Goal: Task Accomplishment & Management: Use online tool/utility

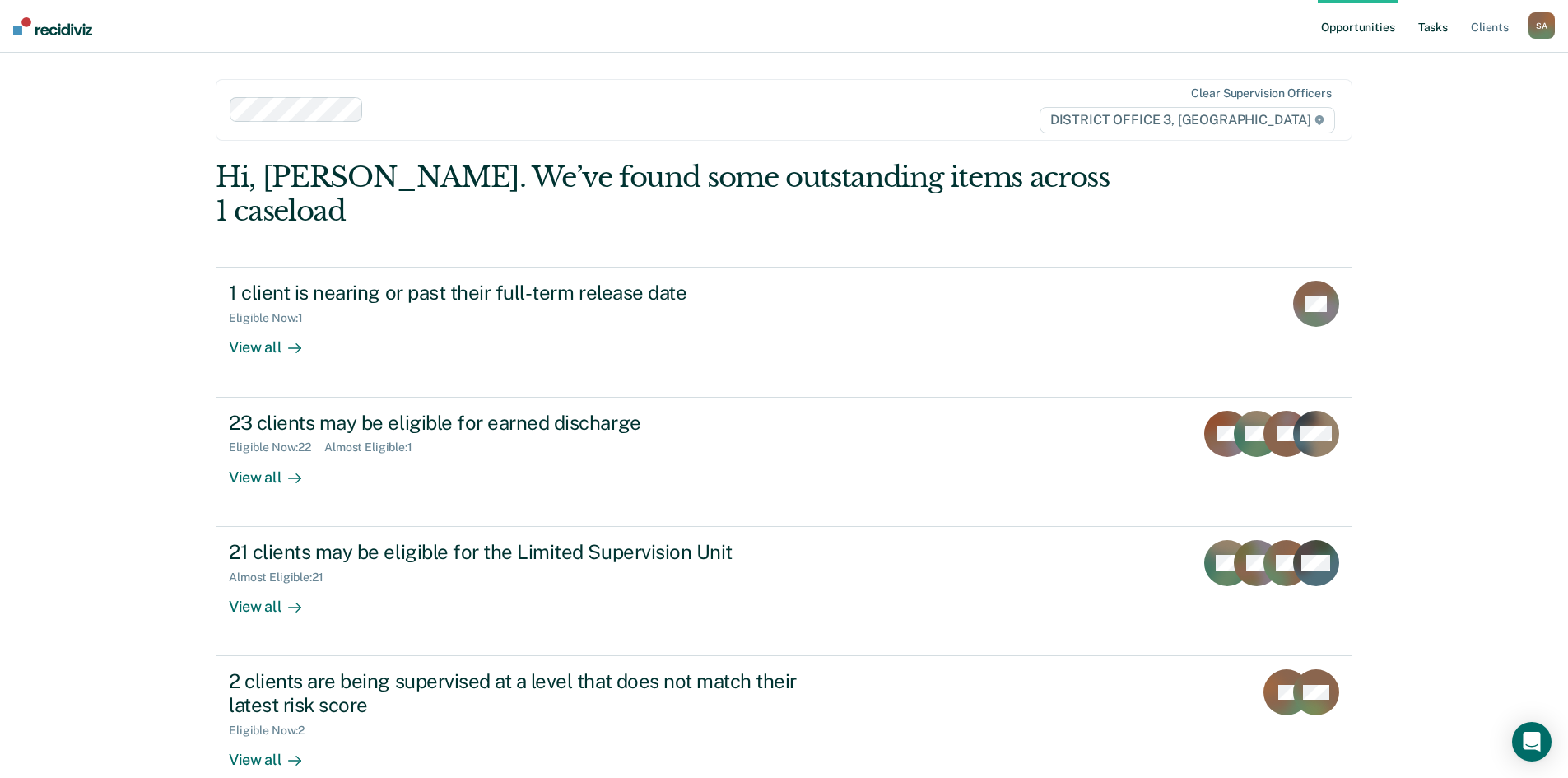
click at [1438, 26] on link "Tasks" at bounding box center [1433, 26] width 36 height 53
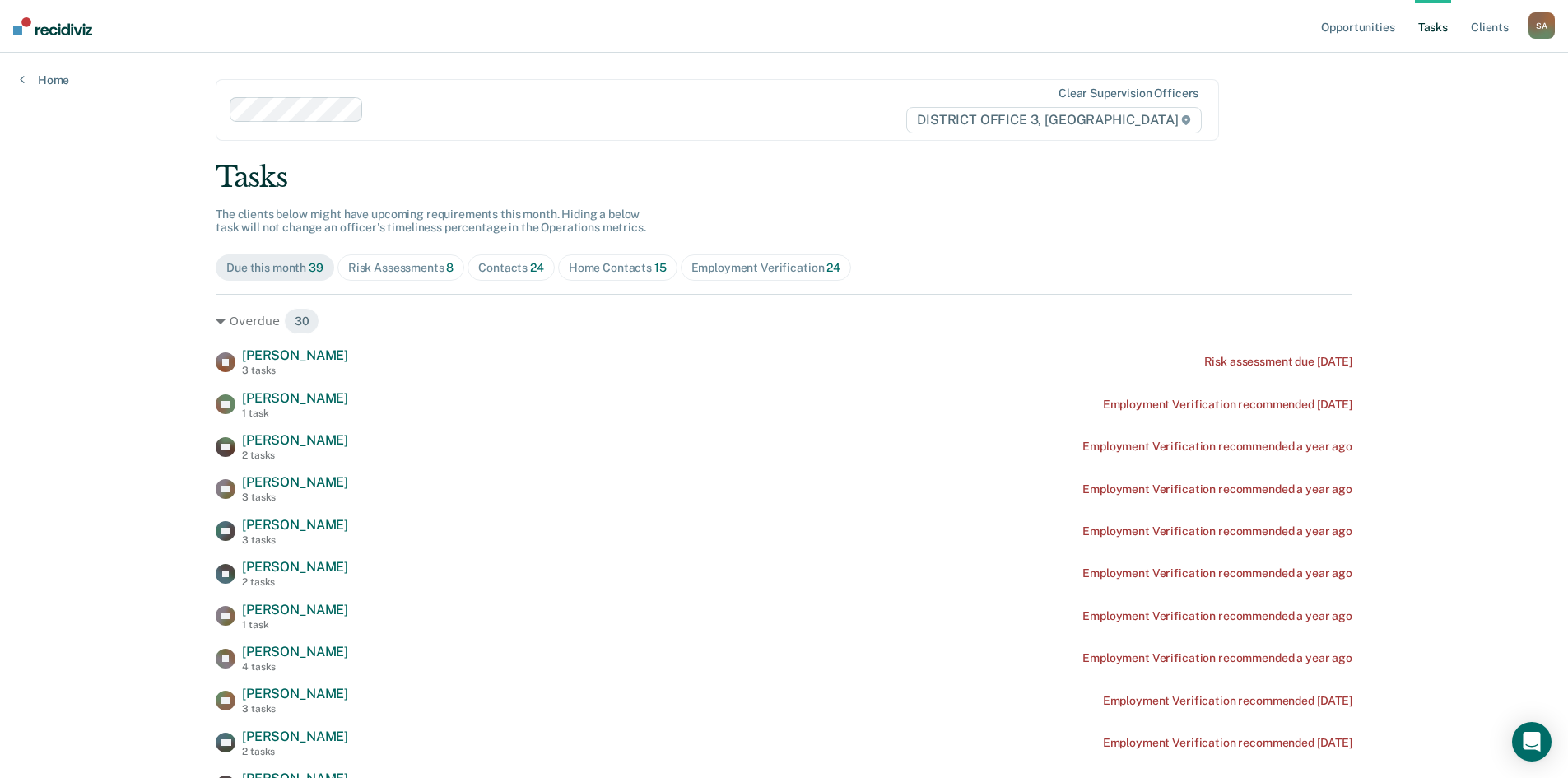
click at [585, 274] on div "Home Contacts 15" at bounding box center [618, 268] width 98 height 14
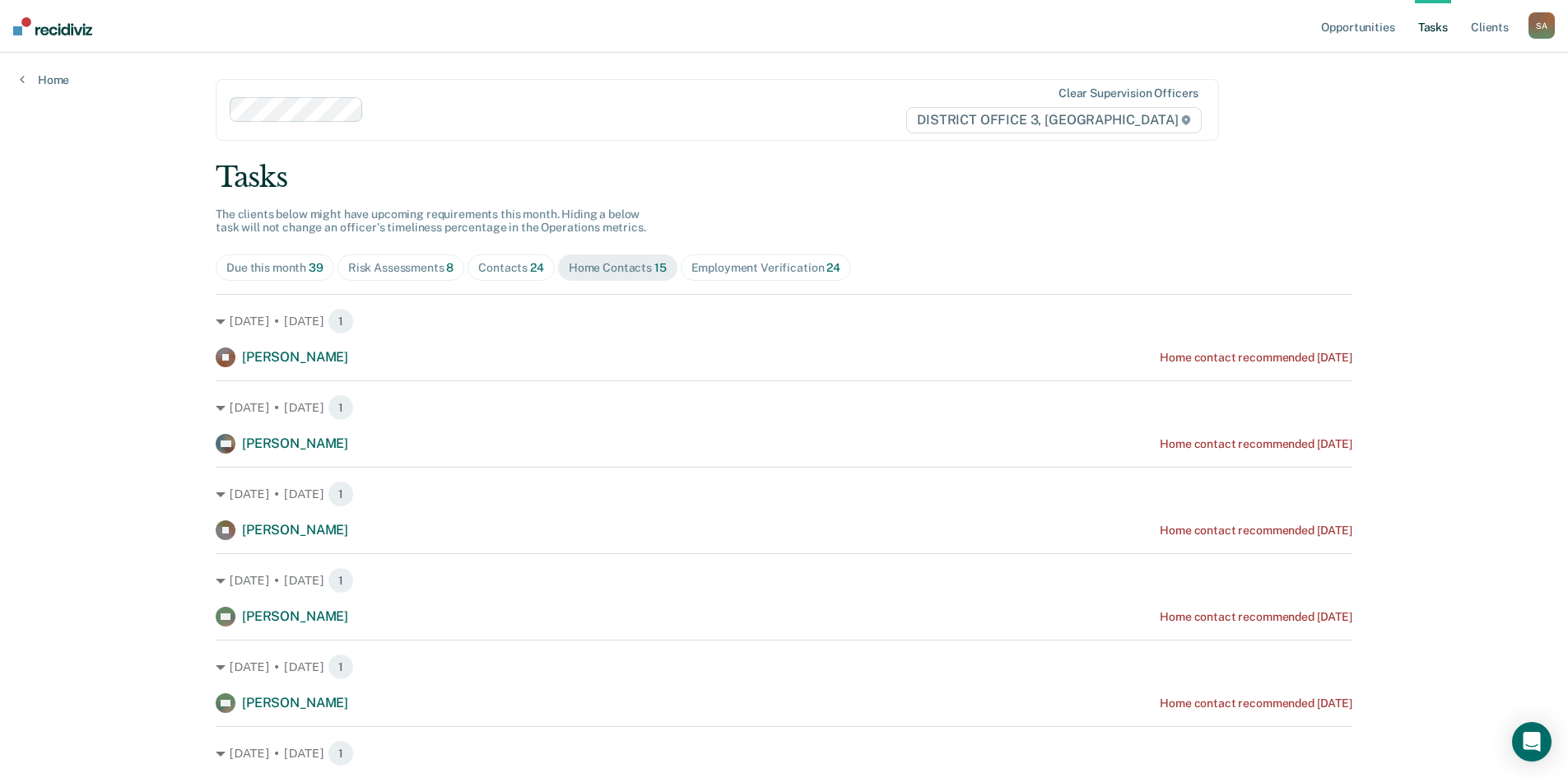
click at [371, 270] on div "Risk Assessments 8" at bounding box center [401, 268] width 107 height 14
click at [507, 271] on div "Contacts 24" at bounding box center [511, 268] width 66 height 14
click at [728, 276] on span "Employment Verification 24" at bounding box center [766, 267] width 170 height 26
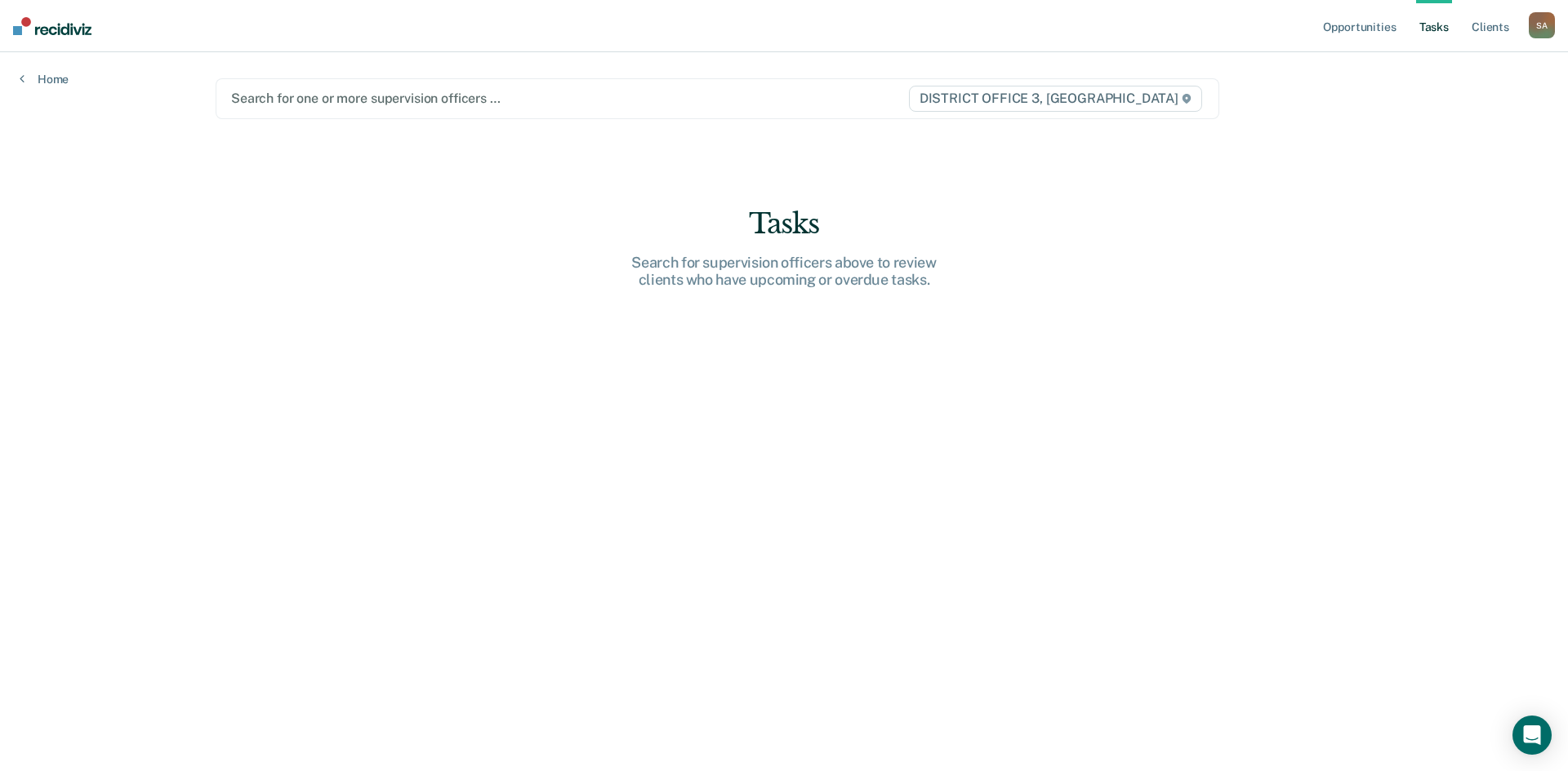
type input "i"
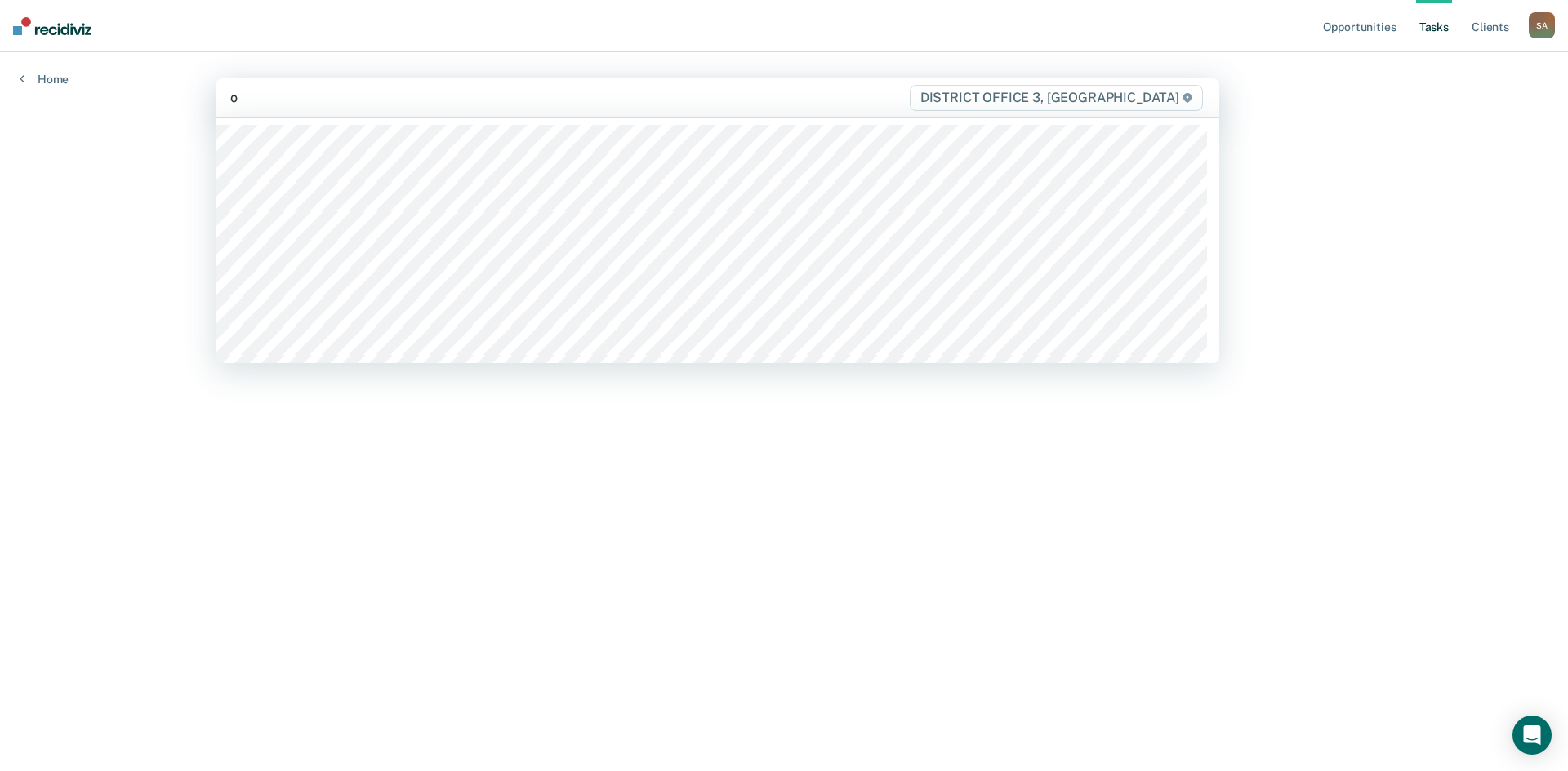
type input "ot"
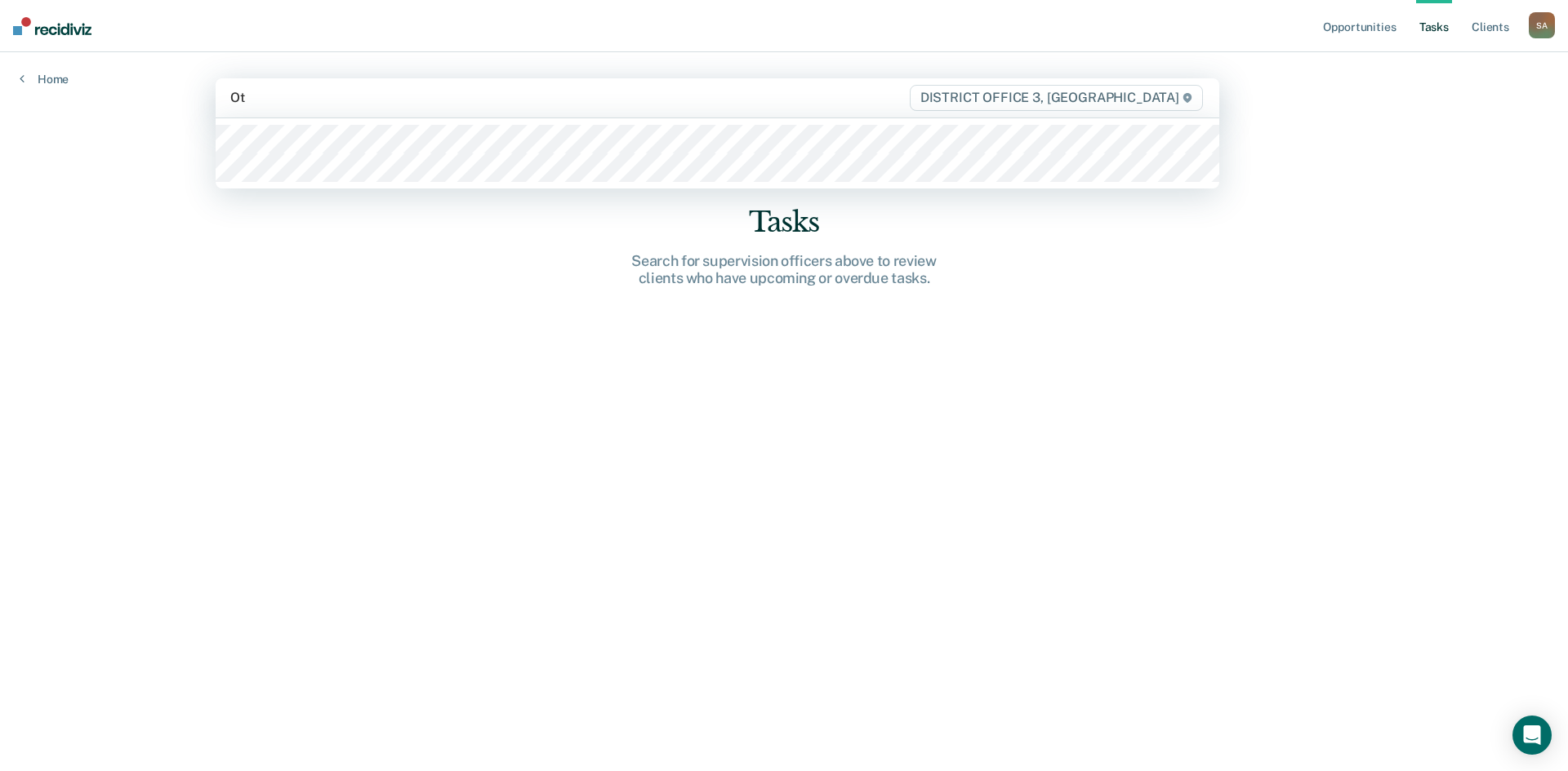
type input "Otj"
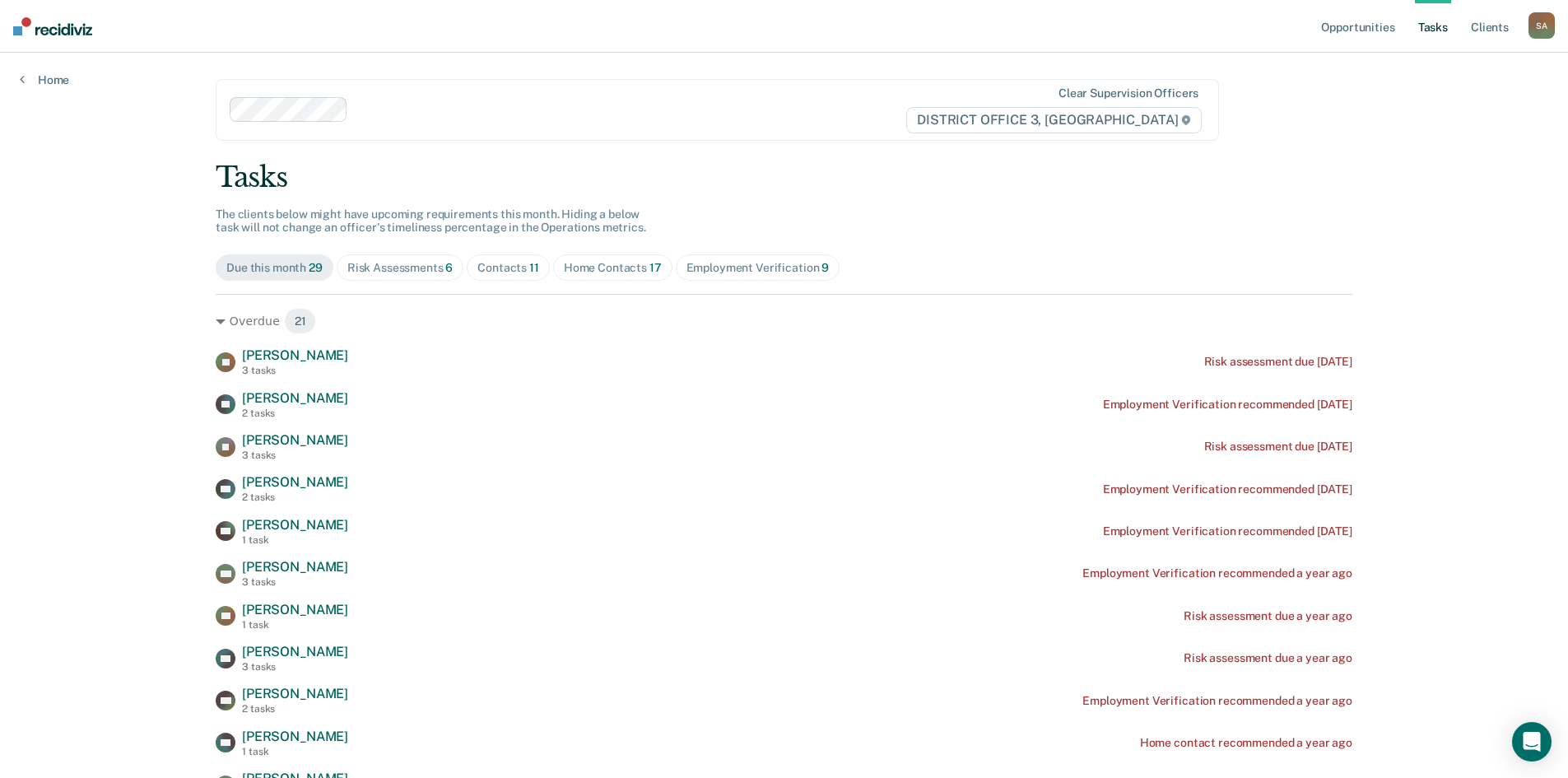
click at [622, 259] on span "Home Contacts 17" at bounding box center [613, 267] width 119 height 26
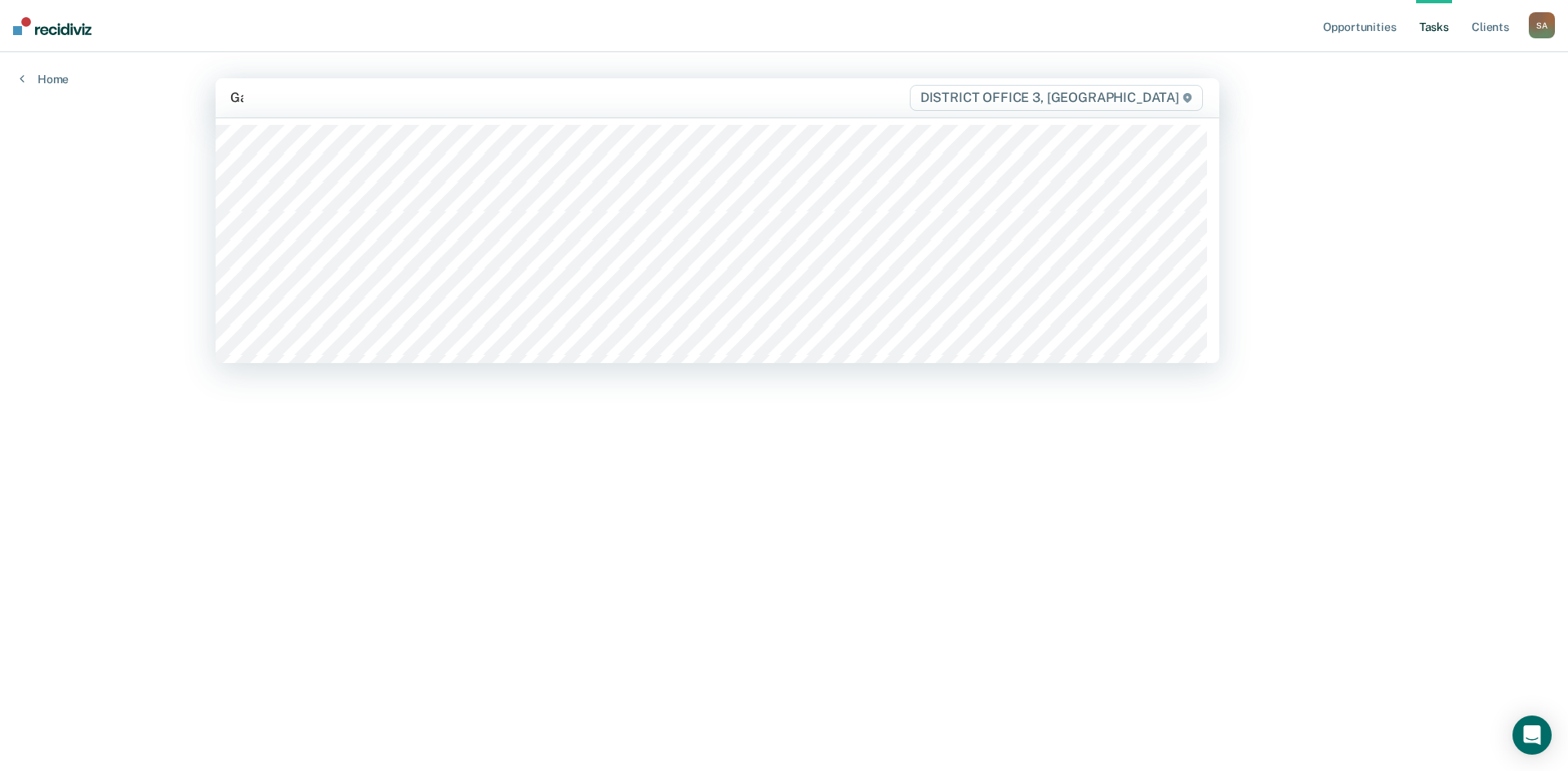
type input "Gam"
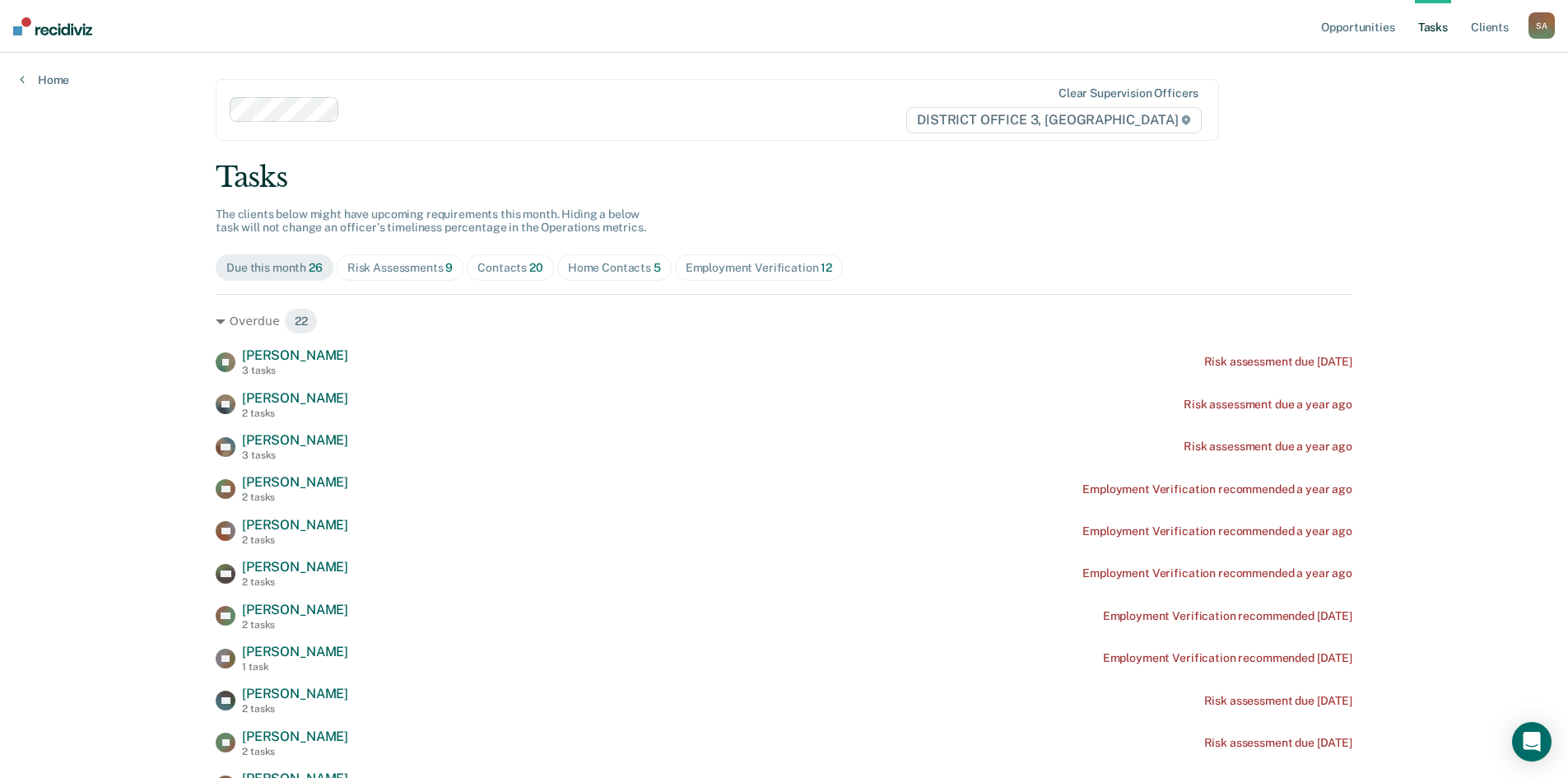
click at [601, 276] on span "Home Contacts 5" at bounding box center [615, 267] width 115 height 26
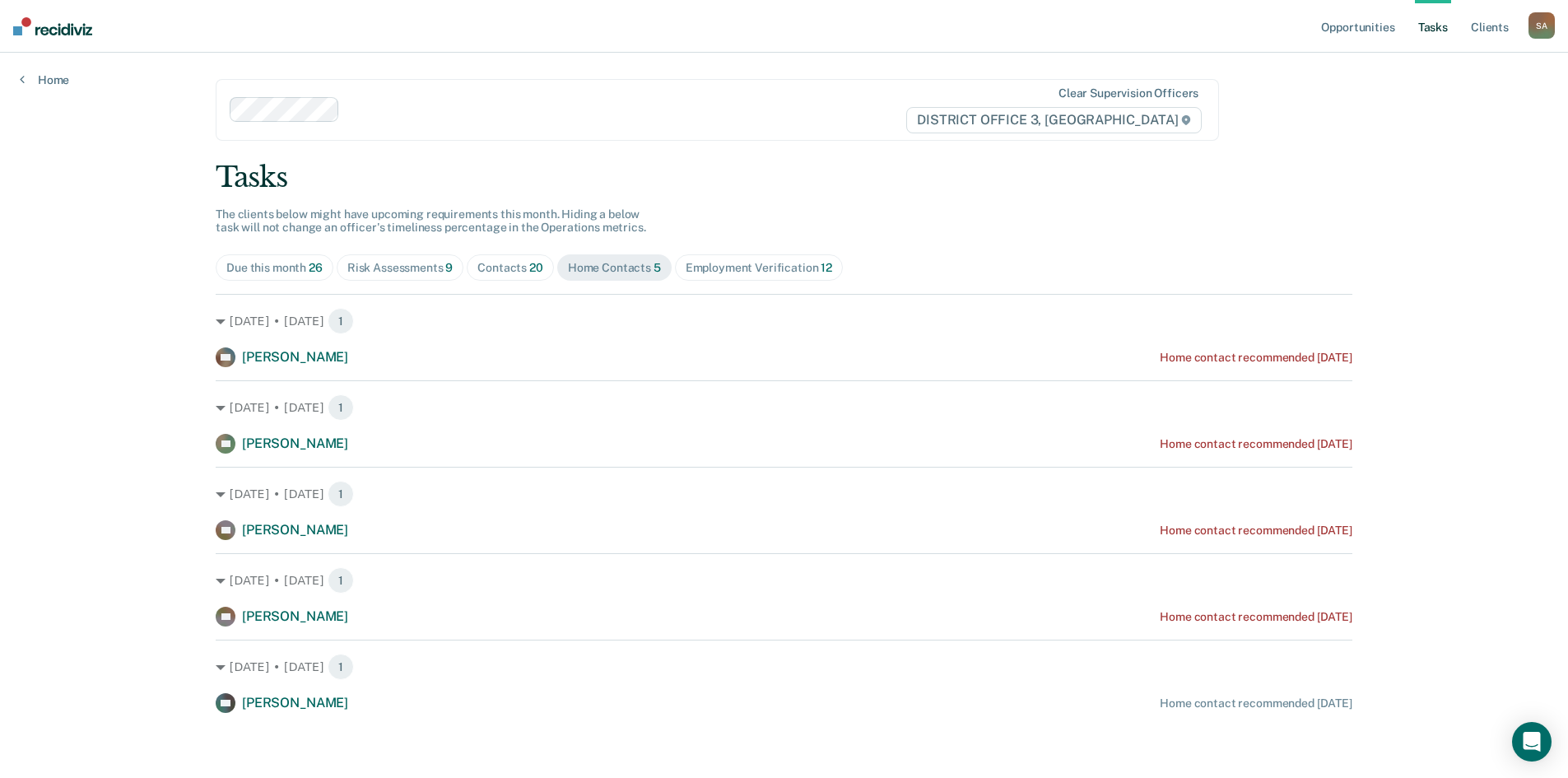
click at [504, 262] on div "Contacts 20" at bounding box center [510, 268] width 66 height 14
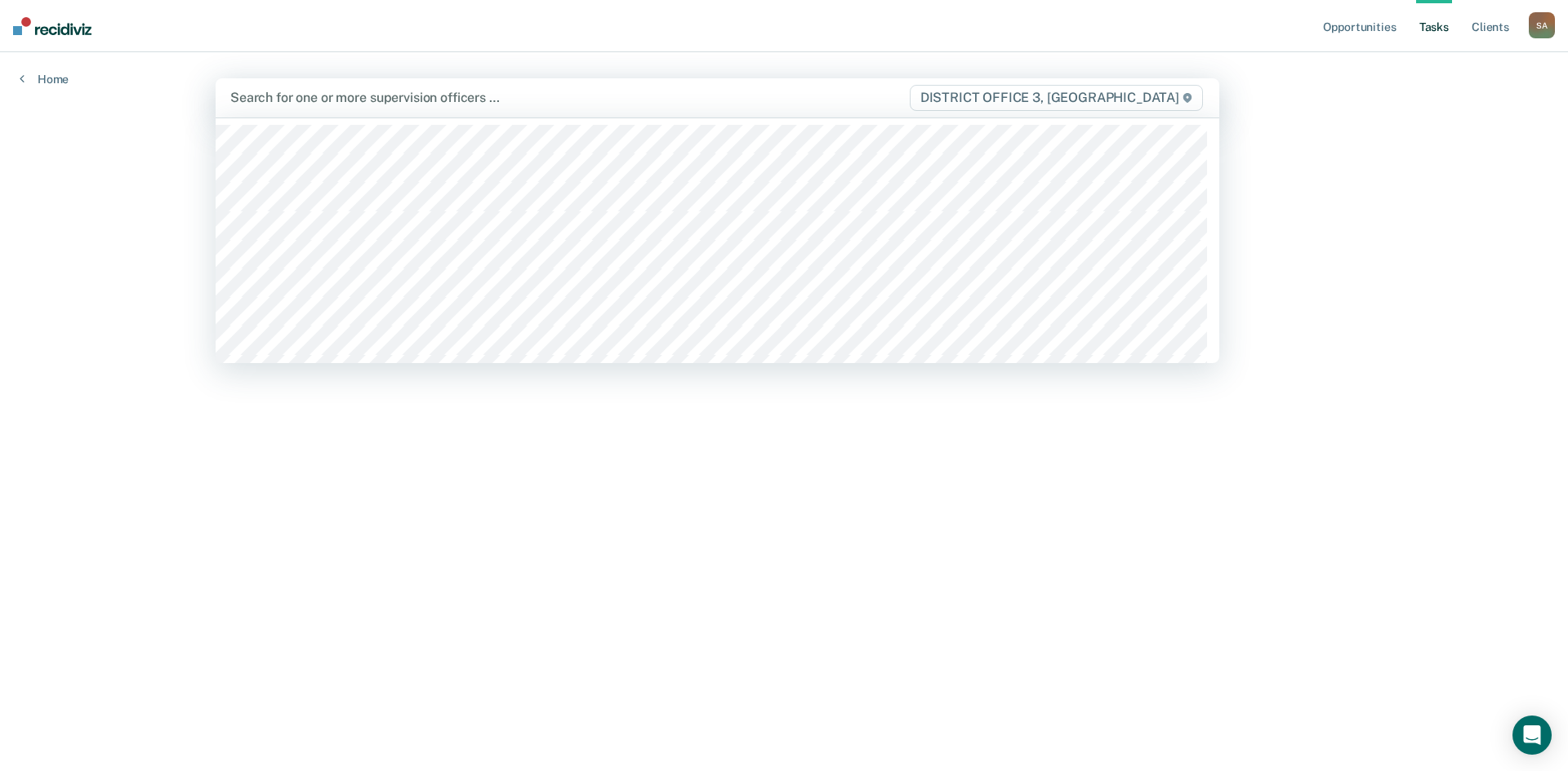
click at [430, 107] on div at bounding box center [569, 98] width 677 height 19
click at [405, 498] on main "58 results available. Use Up and Down to choose options, press Enter to select …" at bounding box center [784, 392] width 1176 height 680
click at [541, 88] on div "Search for one or more supervision officers …" at bounding box center [569, 98] width 681 height 22
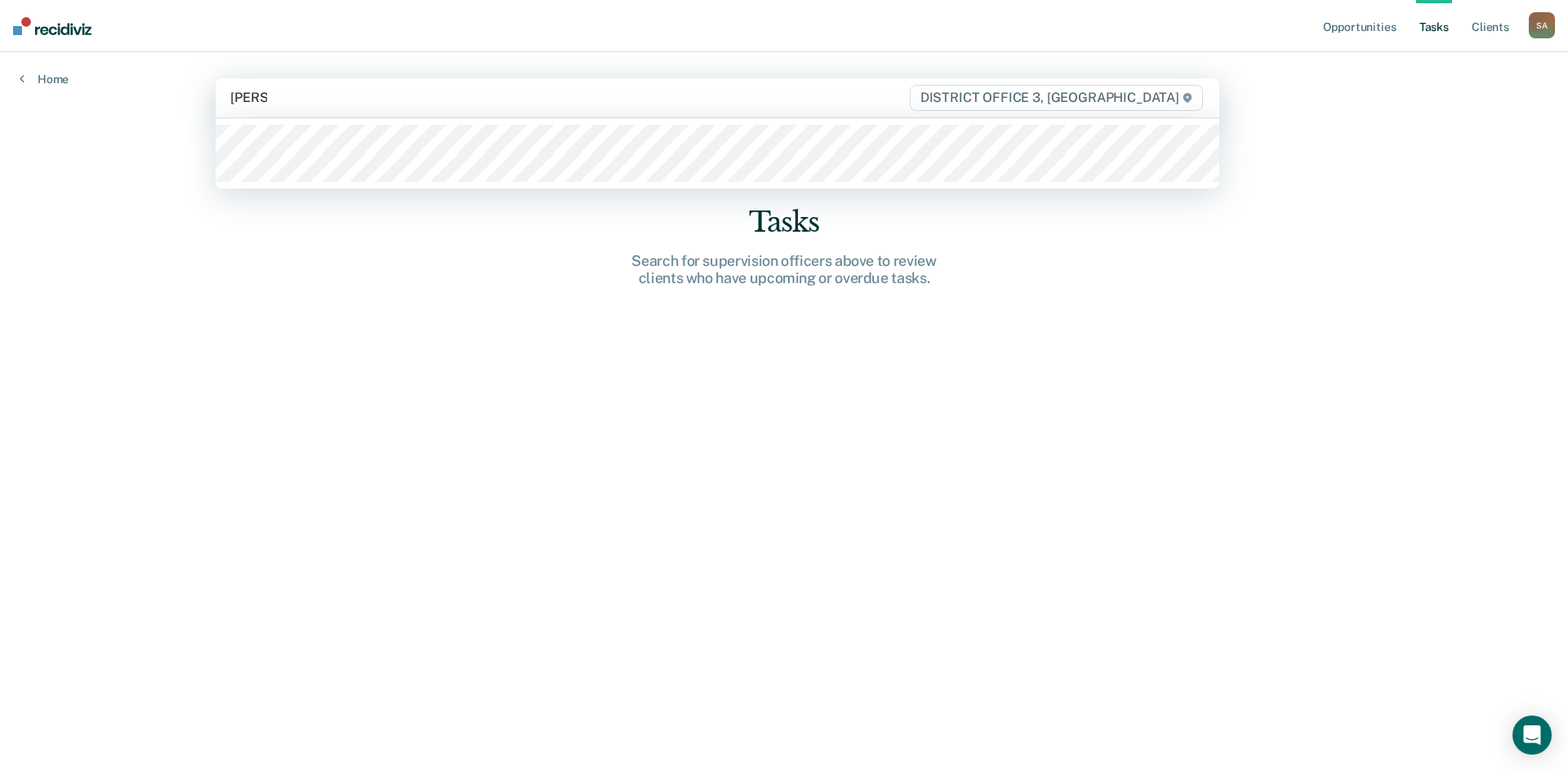
type input "Thomp"
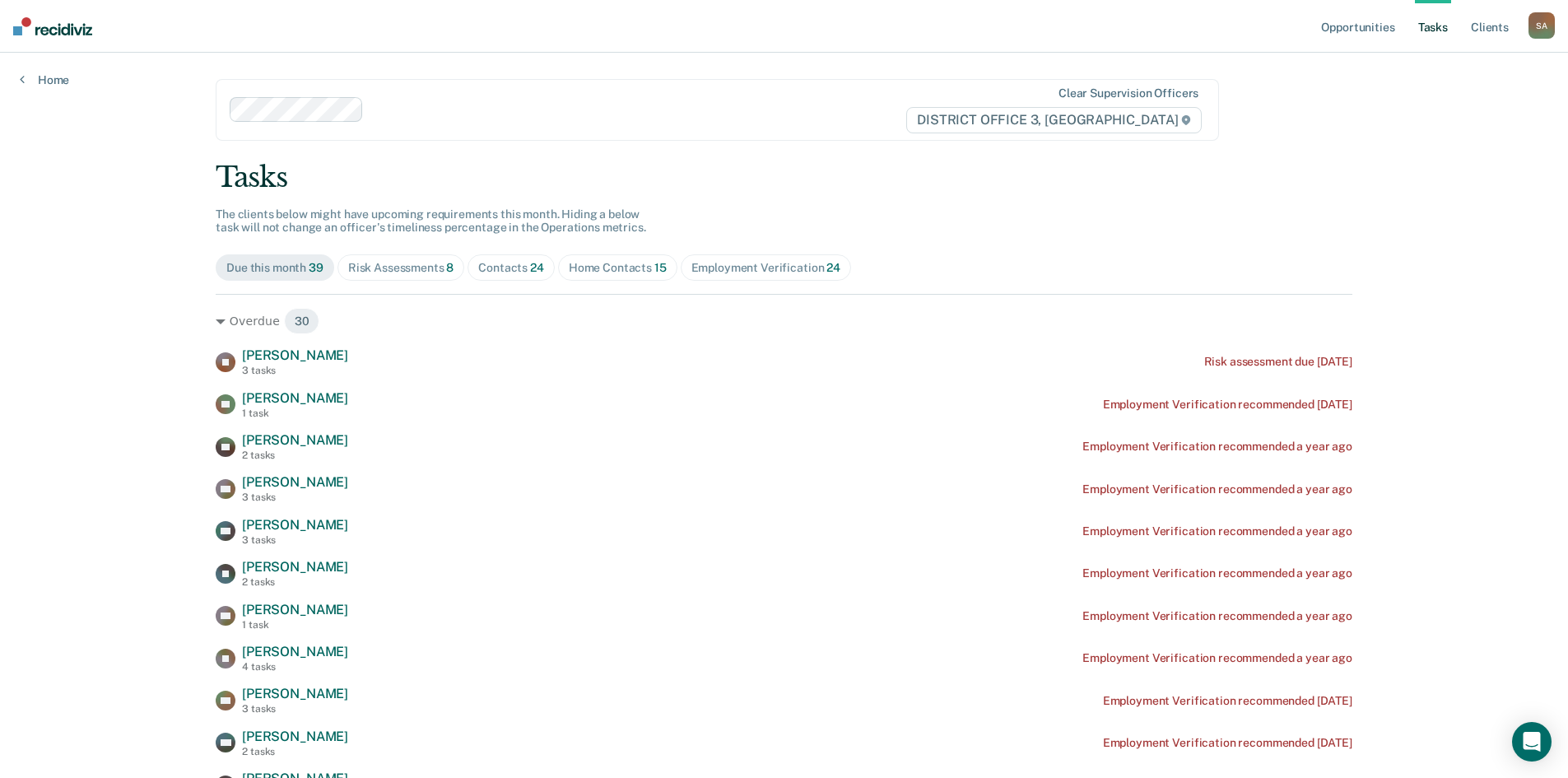
click at [618, 276] on span "Home Contacts 15" at bounding box center [617, 267] width 119 height 26
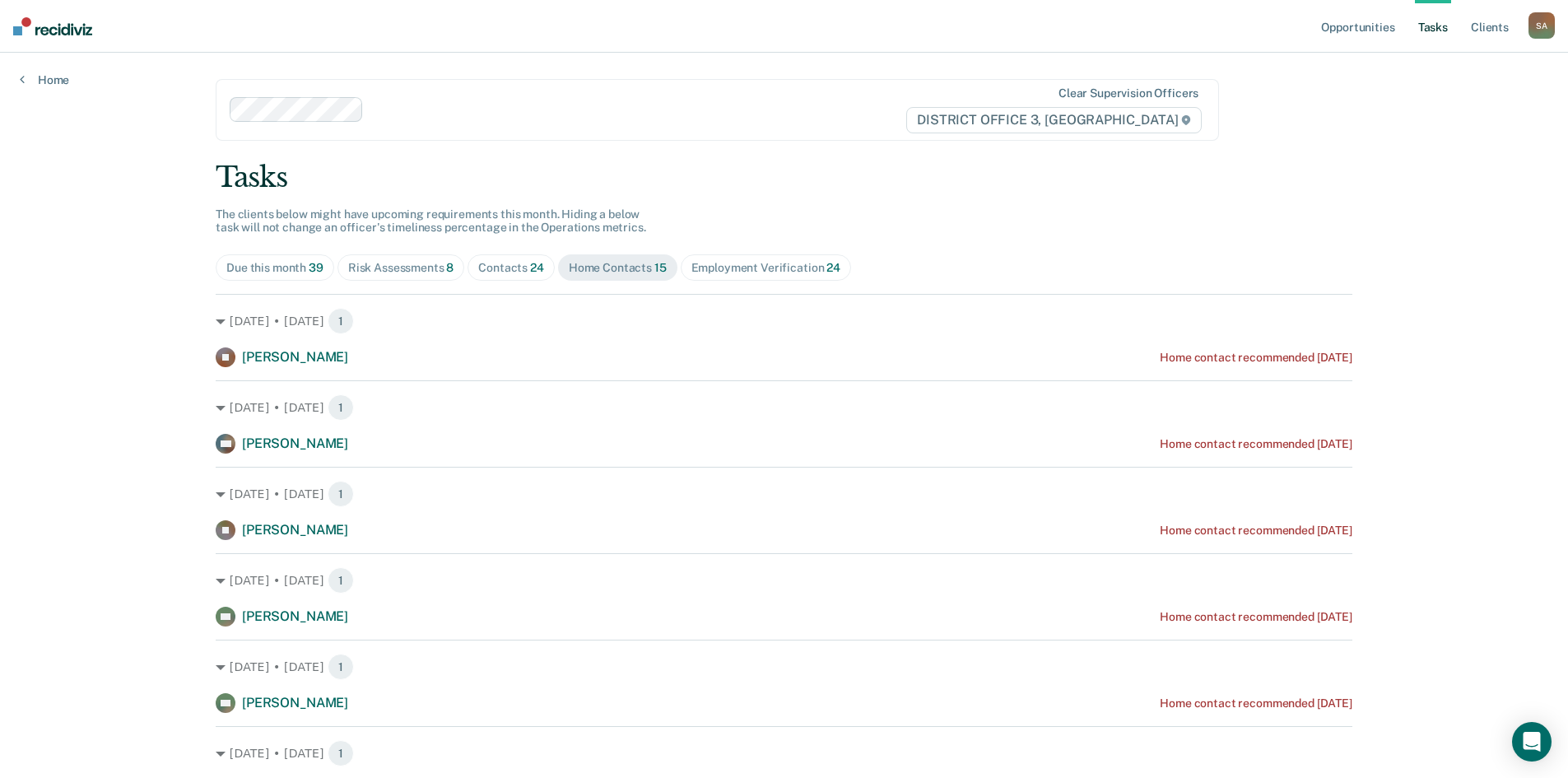
click at [532, 274] on div "Contacts 24" at bounding box center [511, 268] width 66 height 14
drag, startPoint x: 618, startPoint y: 272, endPoint x: 597, endPoint y: 263, distance: 22.8
click at [614, 272] on div "Home Contacts 15" at bounding box center [618, 268] width 98 height 14
click at [656, 188] on div "Tasks" at bounding box center [784, 177] width 1137 height 34
click at [279, 268] on div "Due this month 39" at bounding box center [275, 268] width 97 height 14
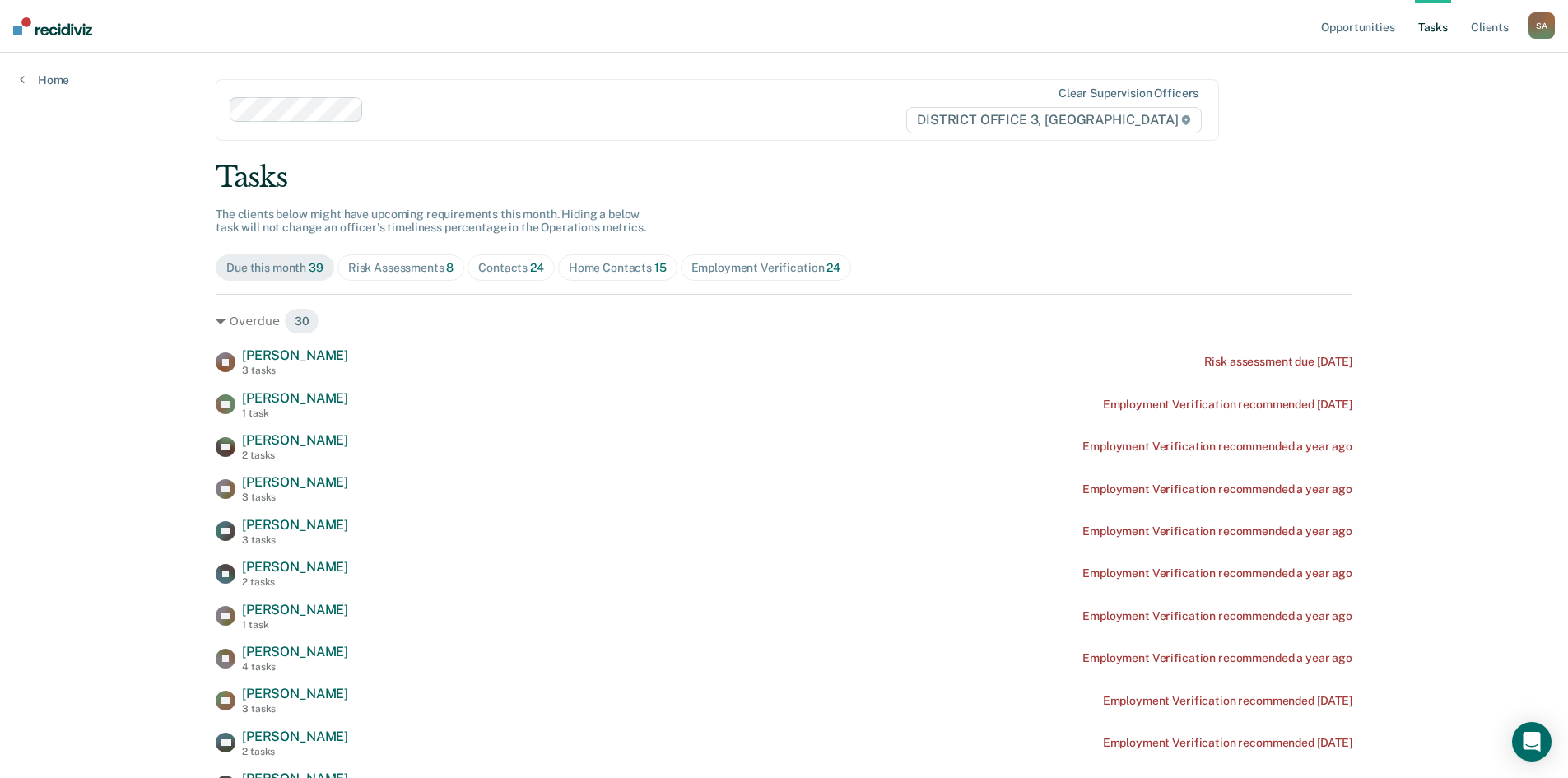
click at [426, 260] on span "Risk Assessments 8" at bounding box center [402, 267] width 127 height 26
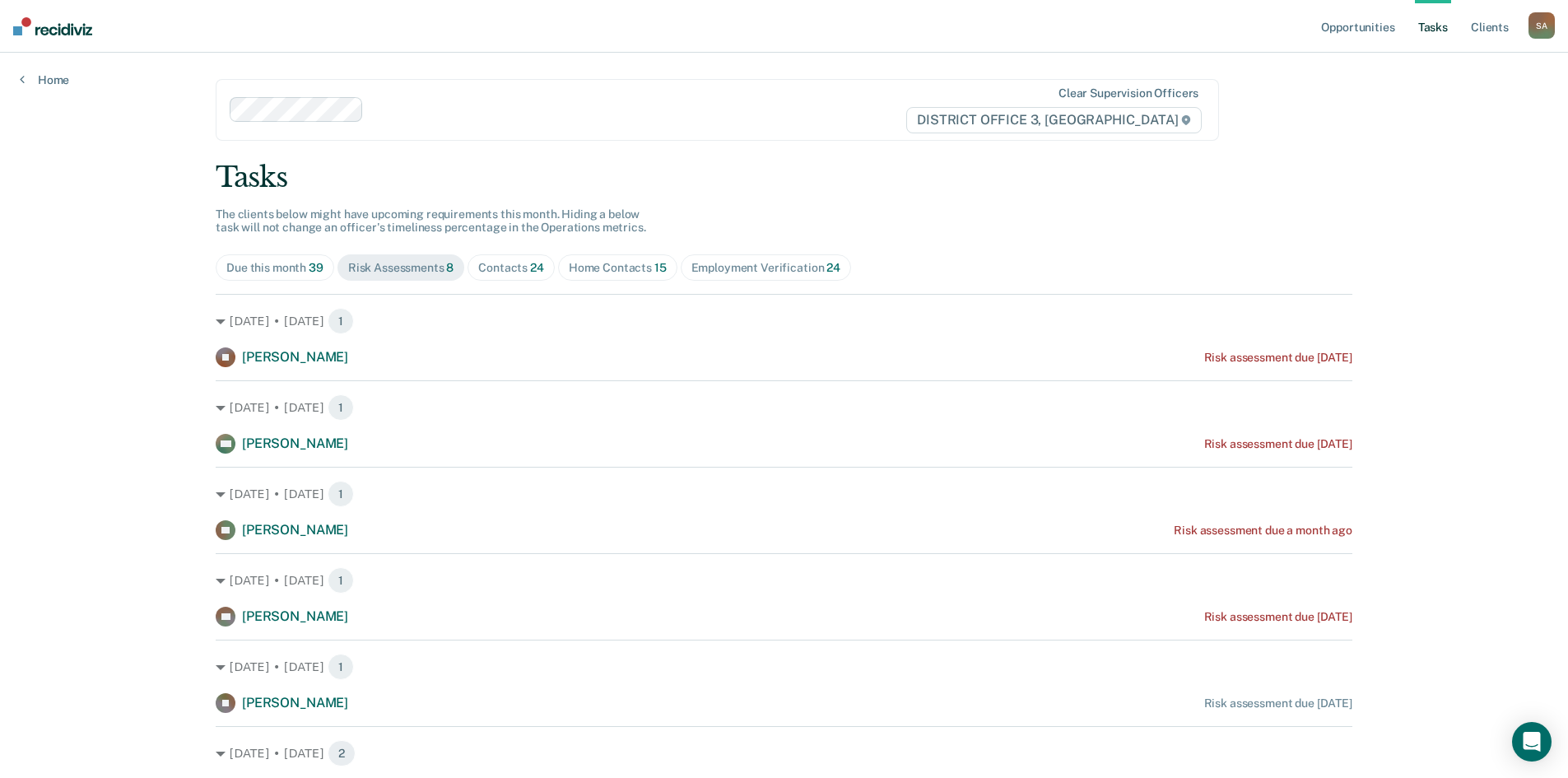
click at [596, 265] on div "Home Contacts 15" at bounding box center [618, 268] width 98 height 14
click at [722, 266] on div "Employment Verification 24" at bounding box center [766, 268] width 149 height 14
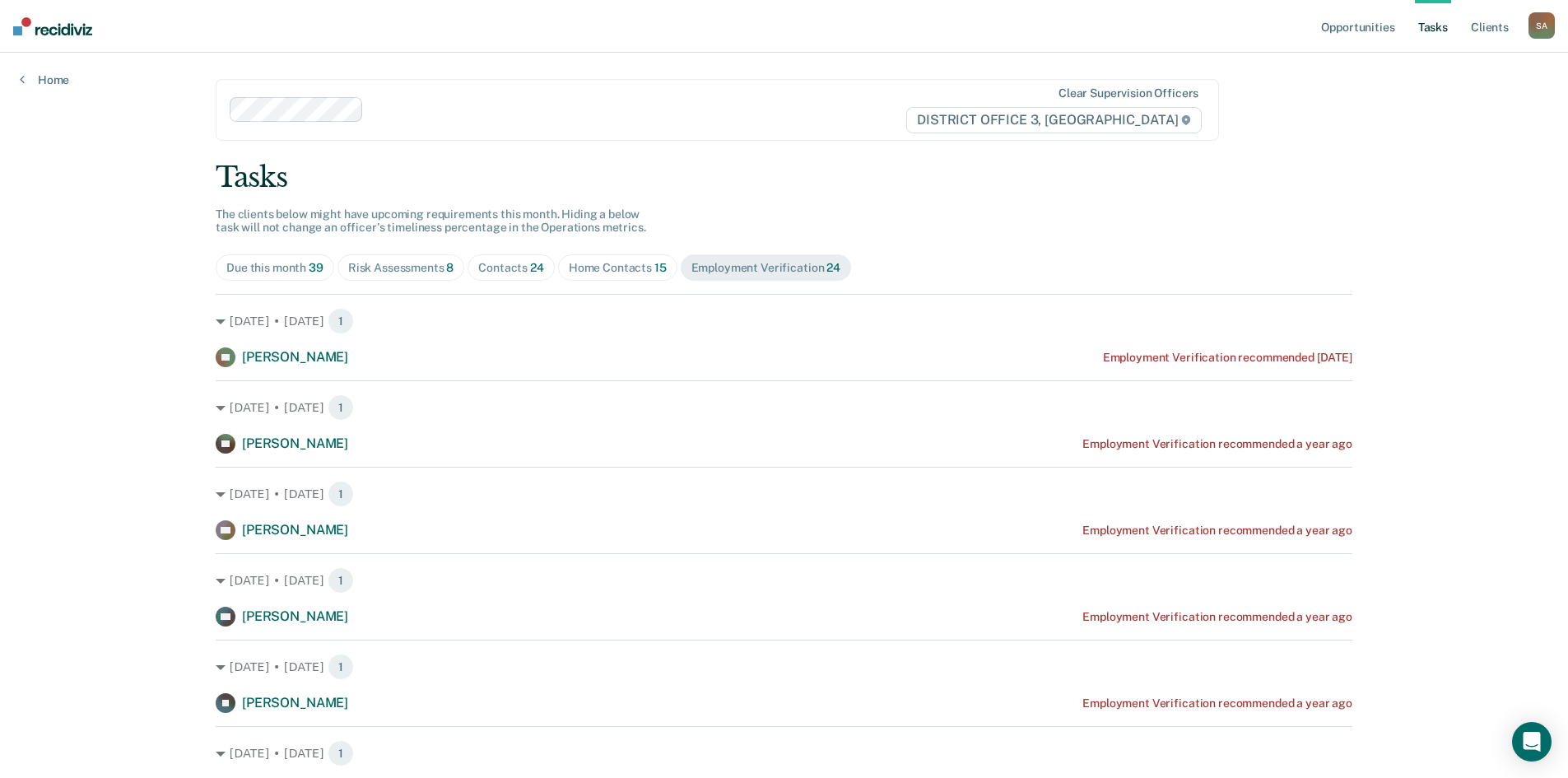
click at [703, 191] on div "Tasks" at bounding box center [784, 177] width 1137 height 34
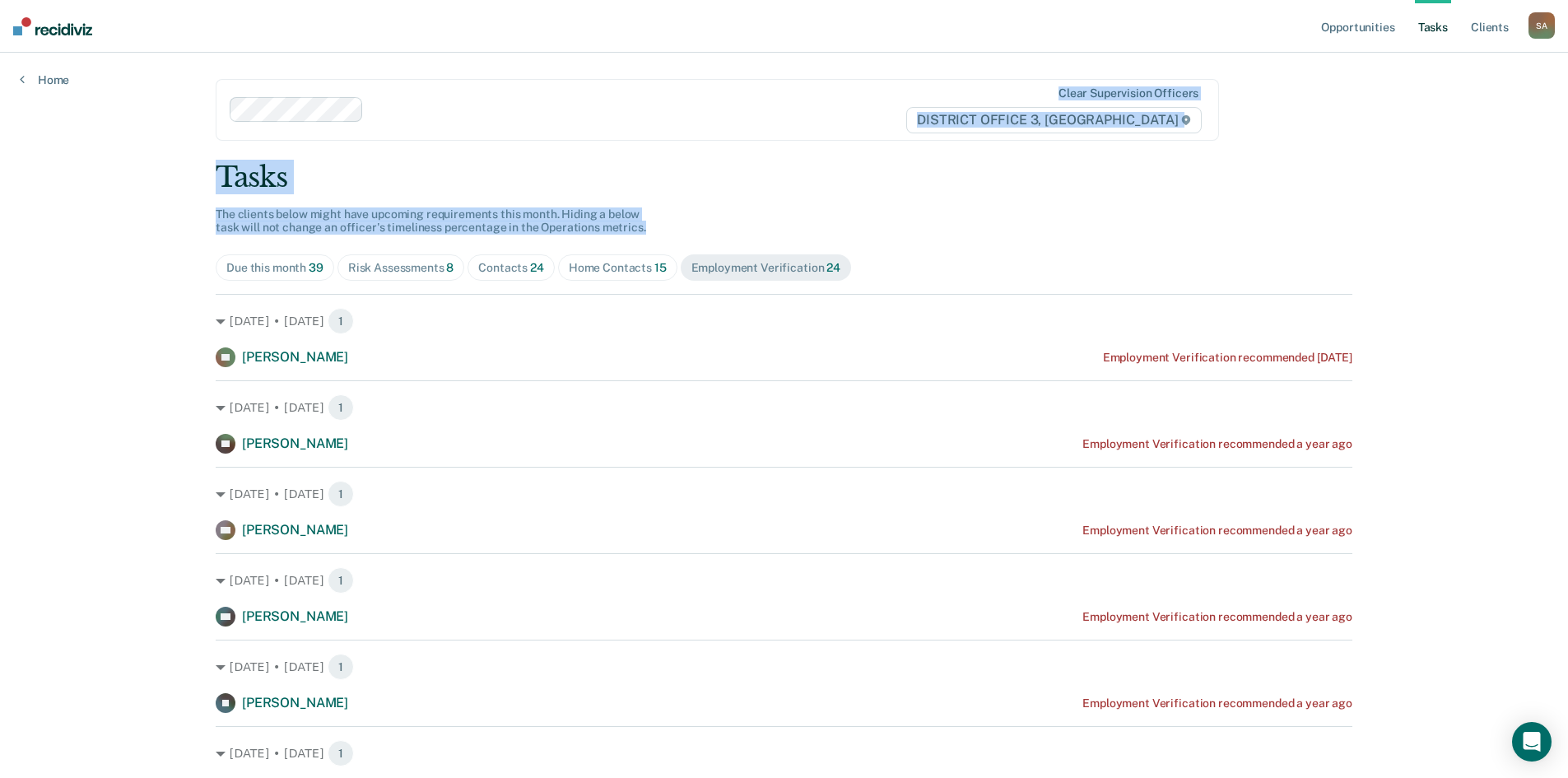
drag, startPoint x: 638, startPoint y: 229, endPoint x: 219, endPoint y: 119, distance: 433.2
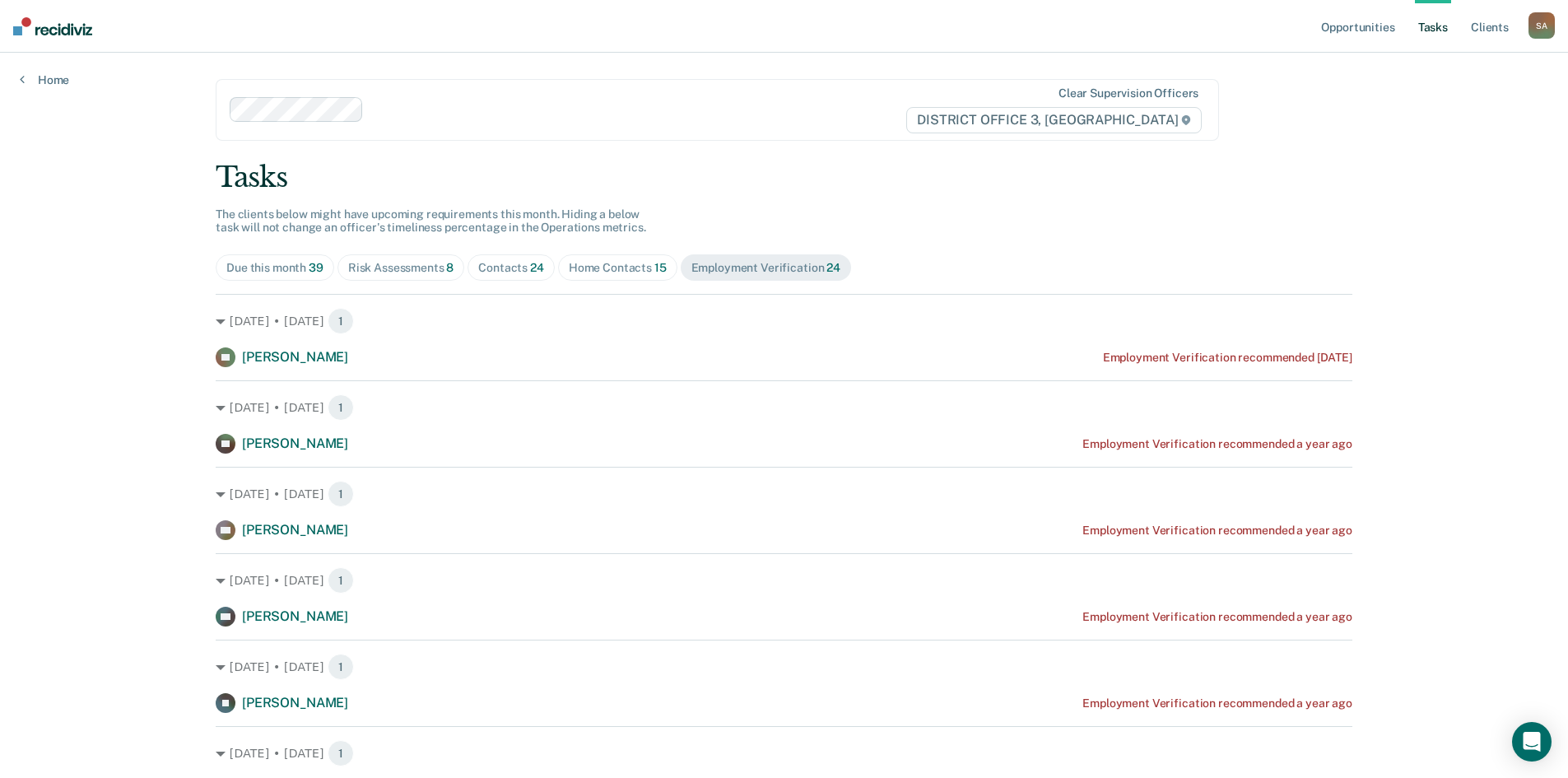
drag, startPoint x: 186, startPoint y: 190, endPoint x: 151, endPoint y: 205, distance: 38.1
drag, startPoint x: 193, startPoint y: 176, endPoint x: 416, endPoint y: 206, distance: 225.0
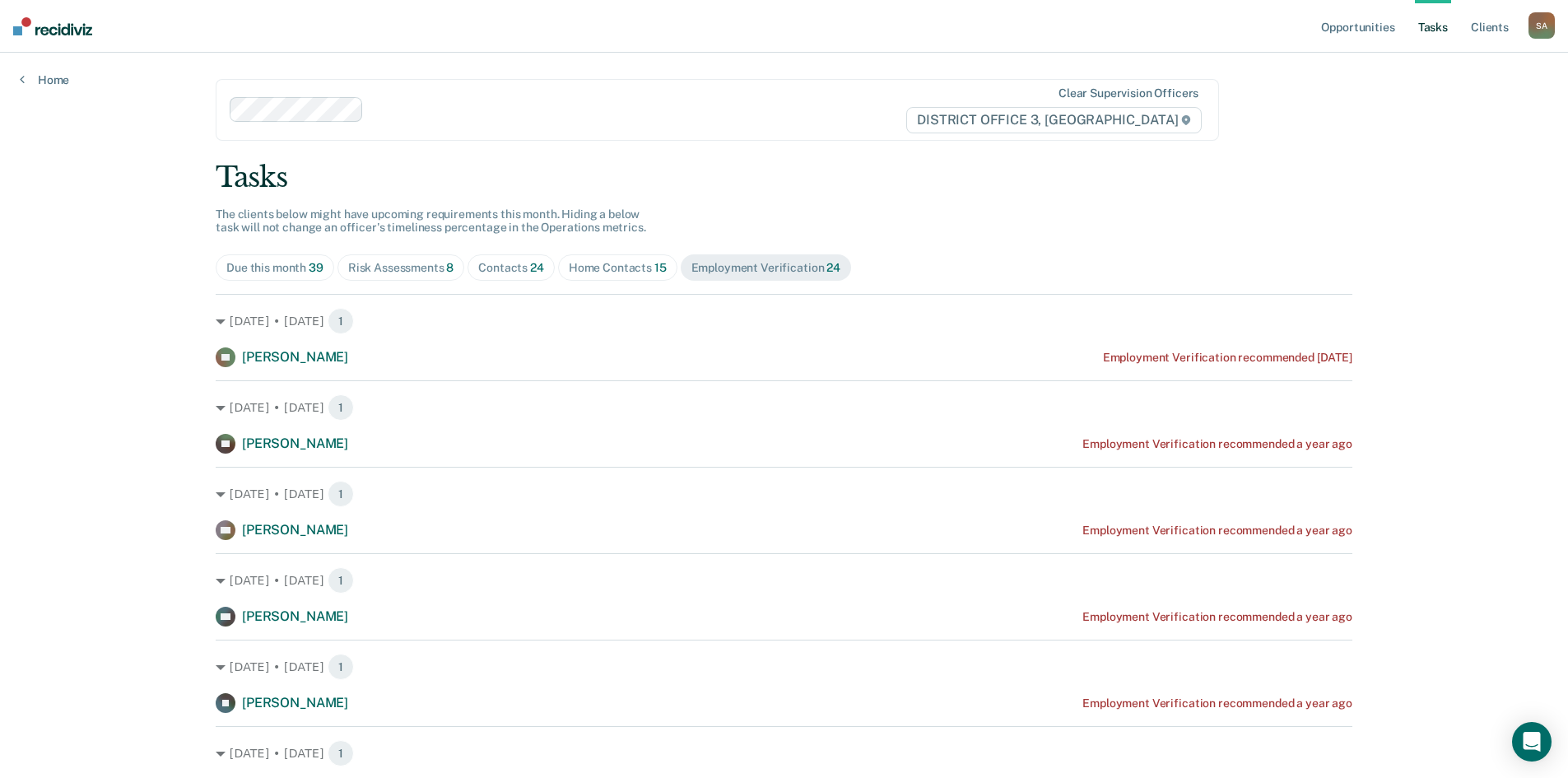
click at [633, 261] on div "Home Contacts 15" at bounding box center [618, 268] width 98 height 14
click at [374, 278] on span "Risk Assessments 8" at bounding box center [402, 267] width 127 height 26
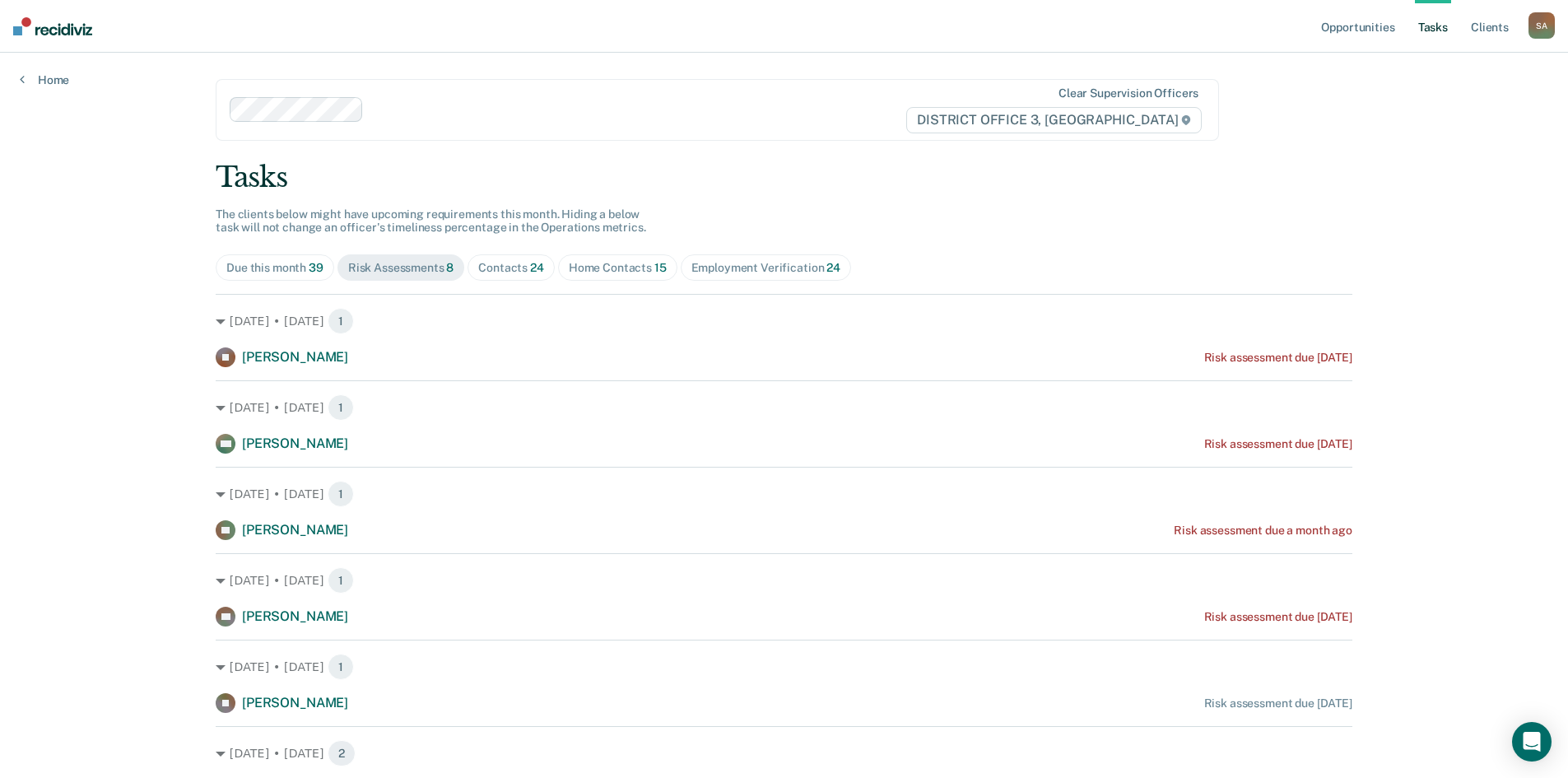
click at [241, 271] on div "Due this month 39" at bounding box center [275, 268] width 97 height 14
